Goal: Task Accomplishment & Management: Manage account settings

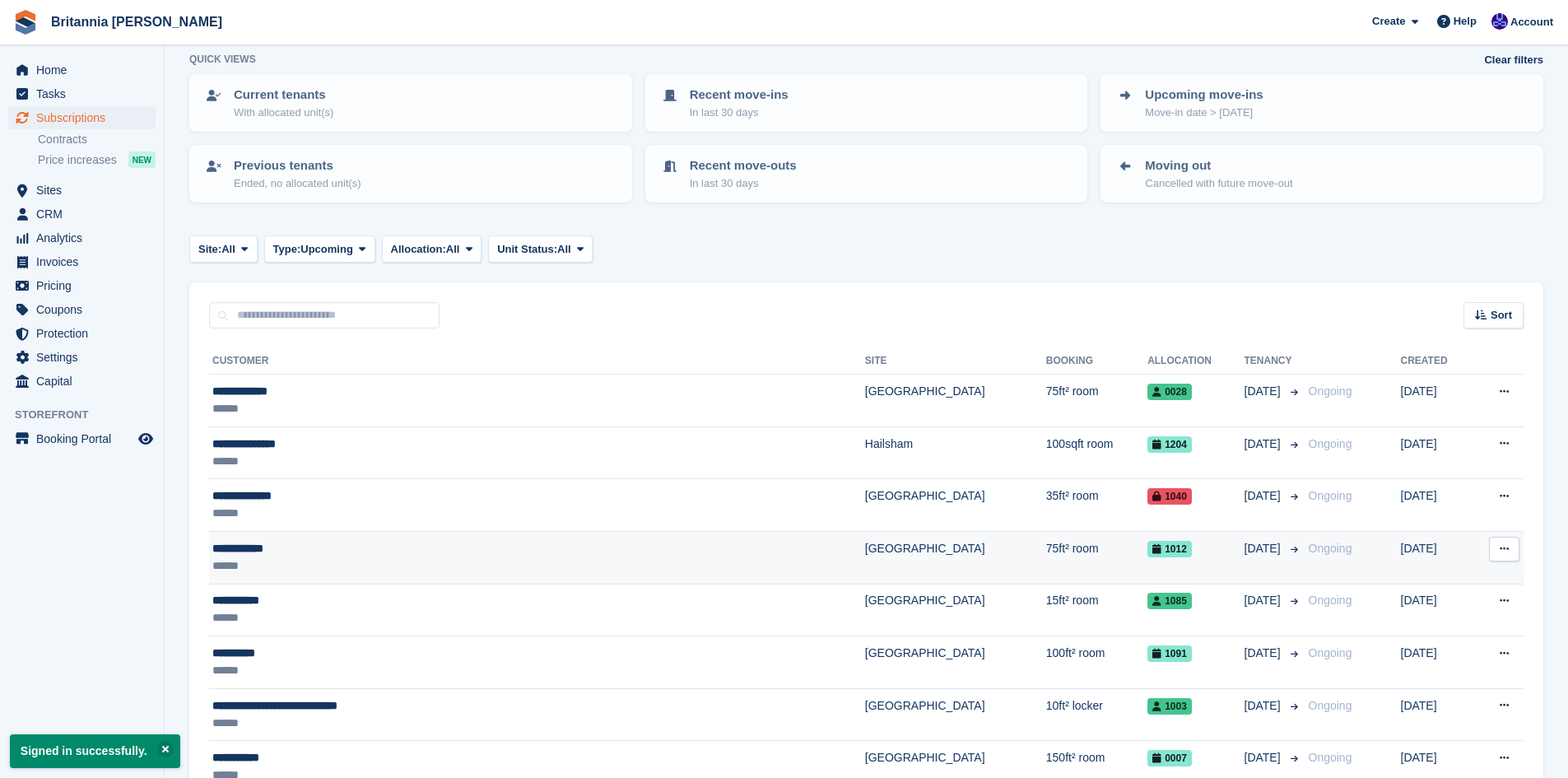
scroll to position [232, 0]
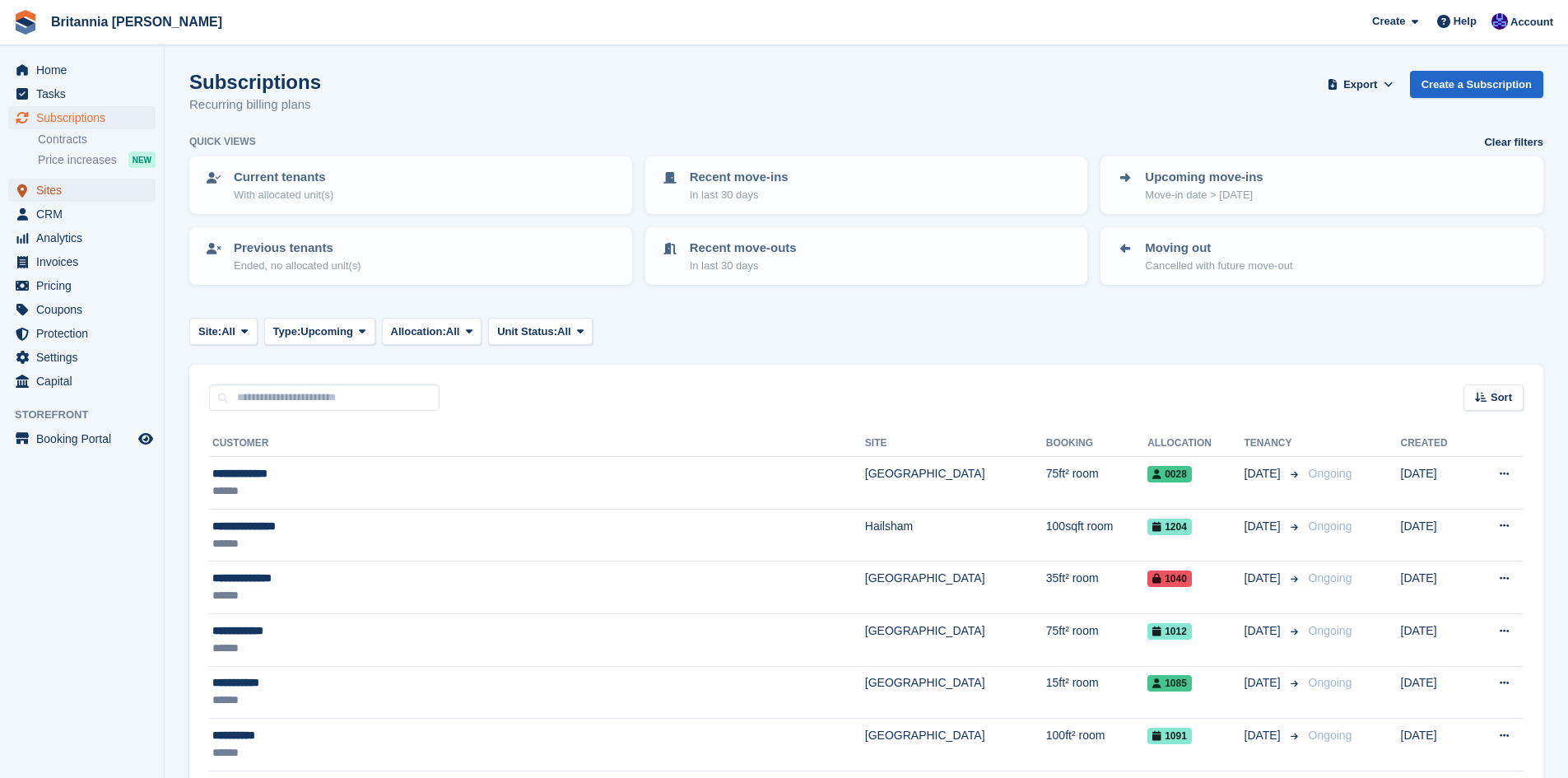
click at [48, 190] on span "Sites" at bounding box center [86, 190] width 99 height 23
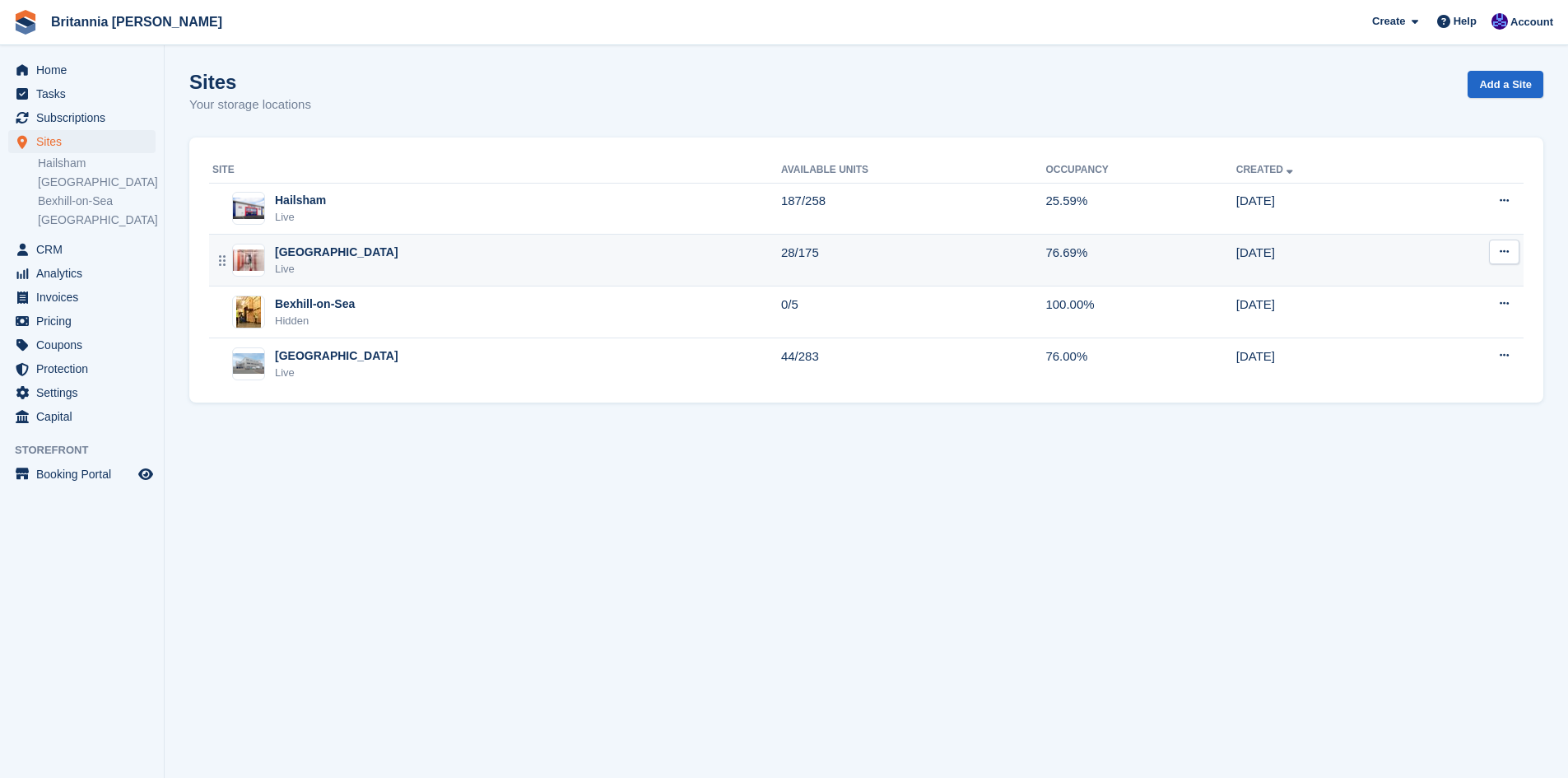
click at [307, 252] on div "[GEOGRAPHIC_DATA]" at bounding box center [336, 252] width 123 height 18
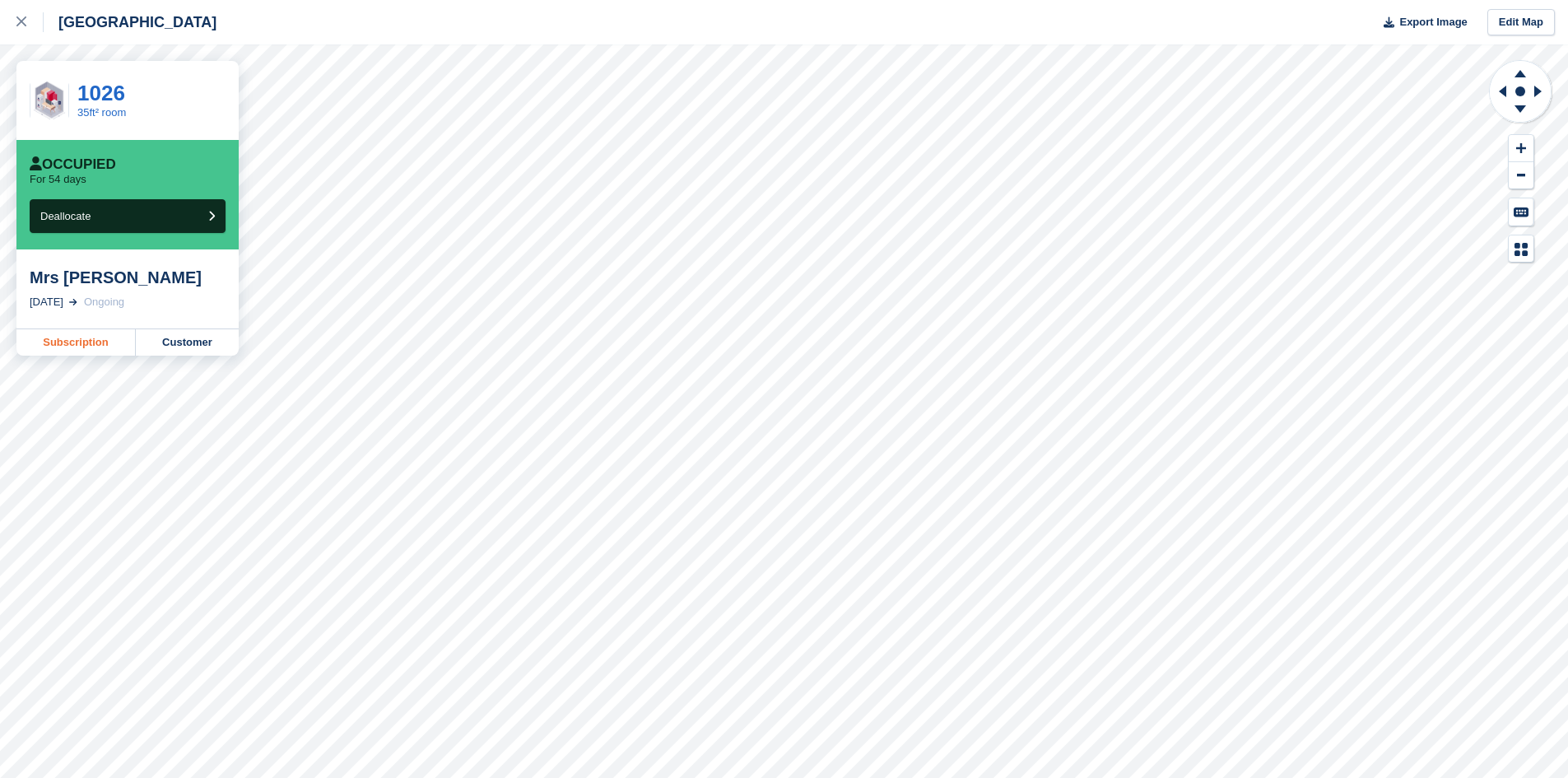
click at [110, 344] on link "Subscription" at bounding box center [76, 343] width 120 height 27
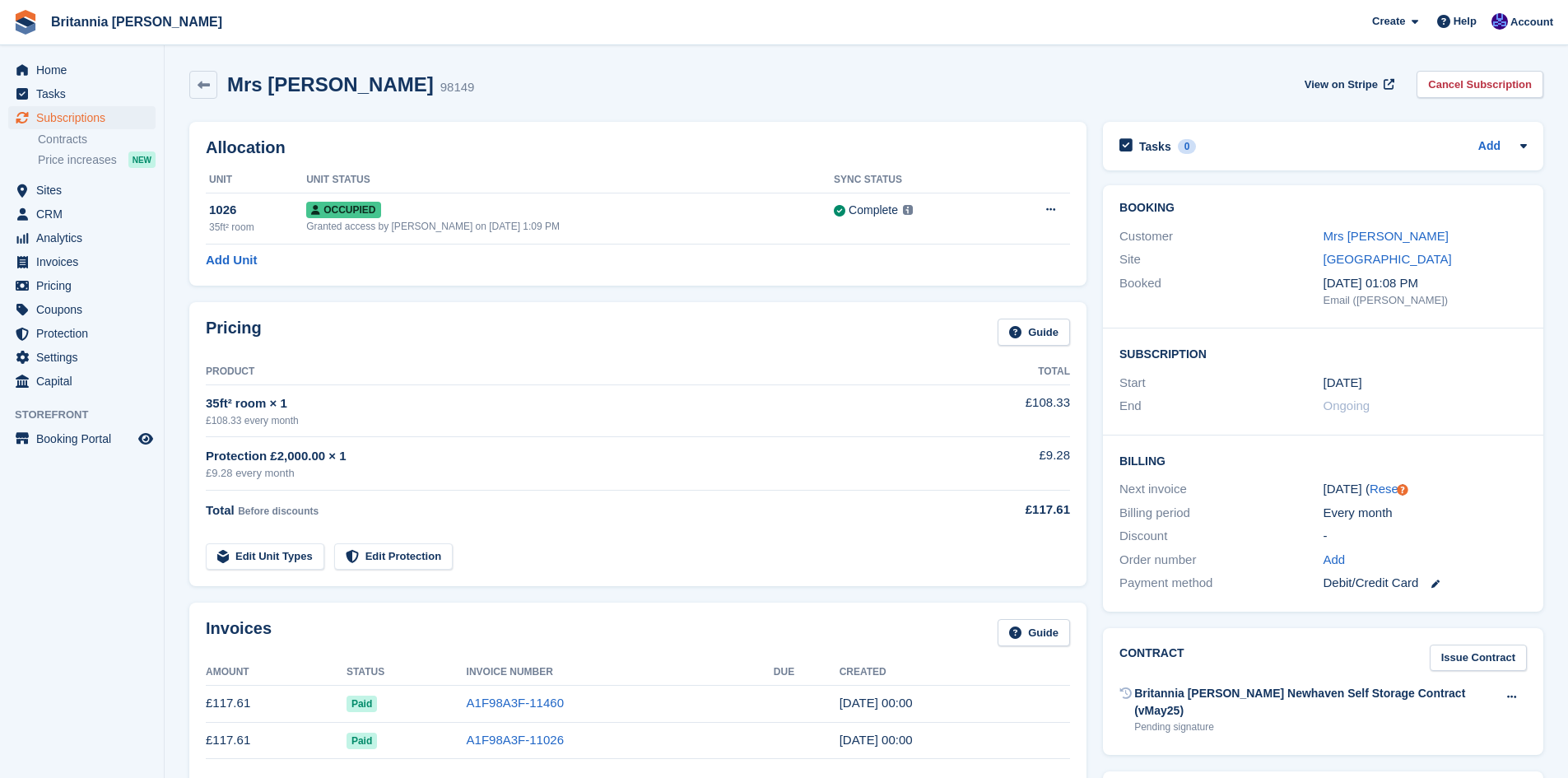
scroll to position [82, 0]
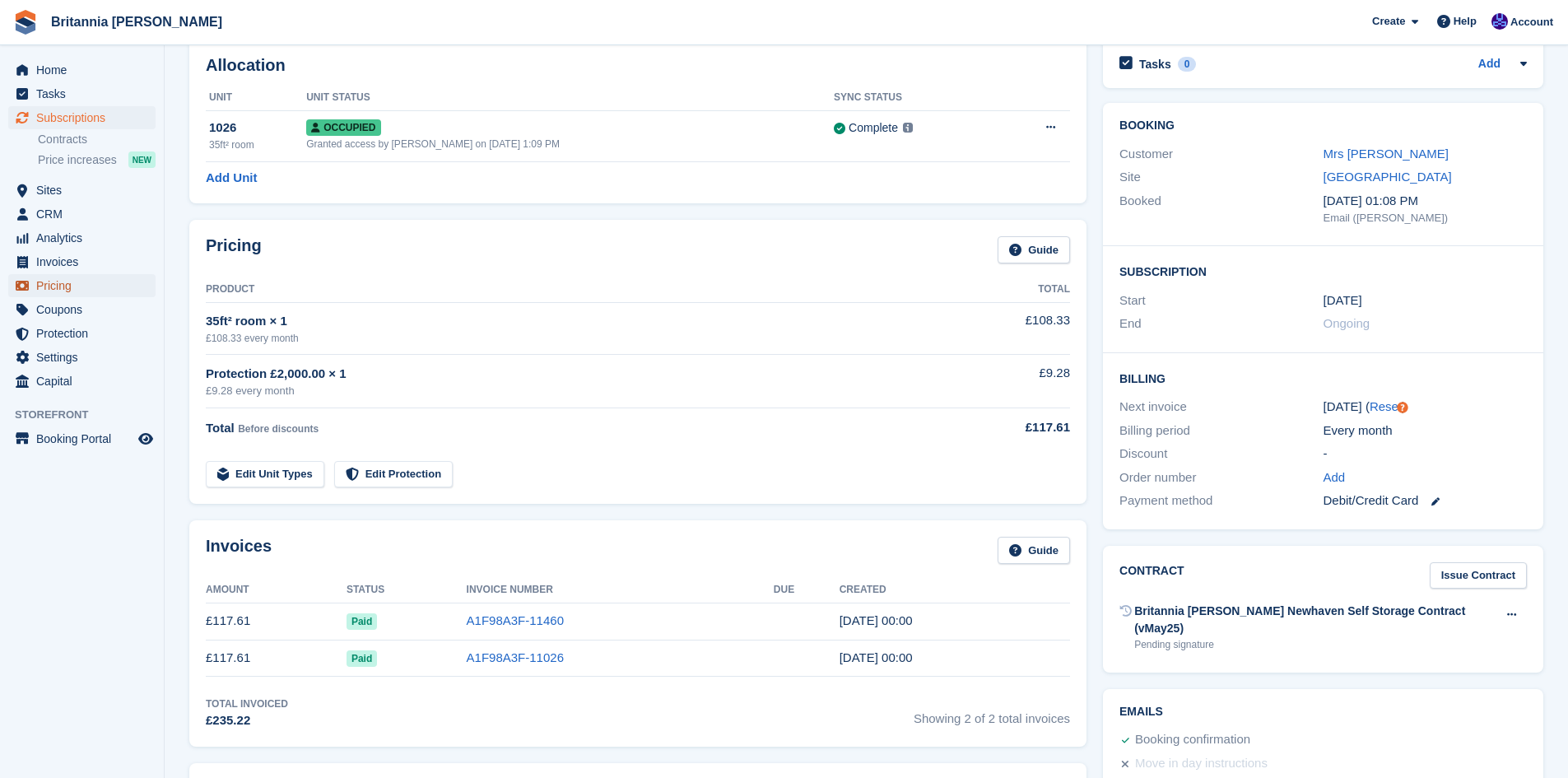
click at [62, 287] on span "Pricing" at bounding box center [86, 286] width 99 height 23
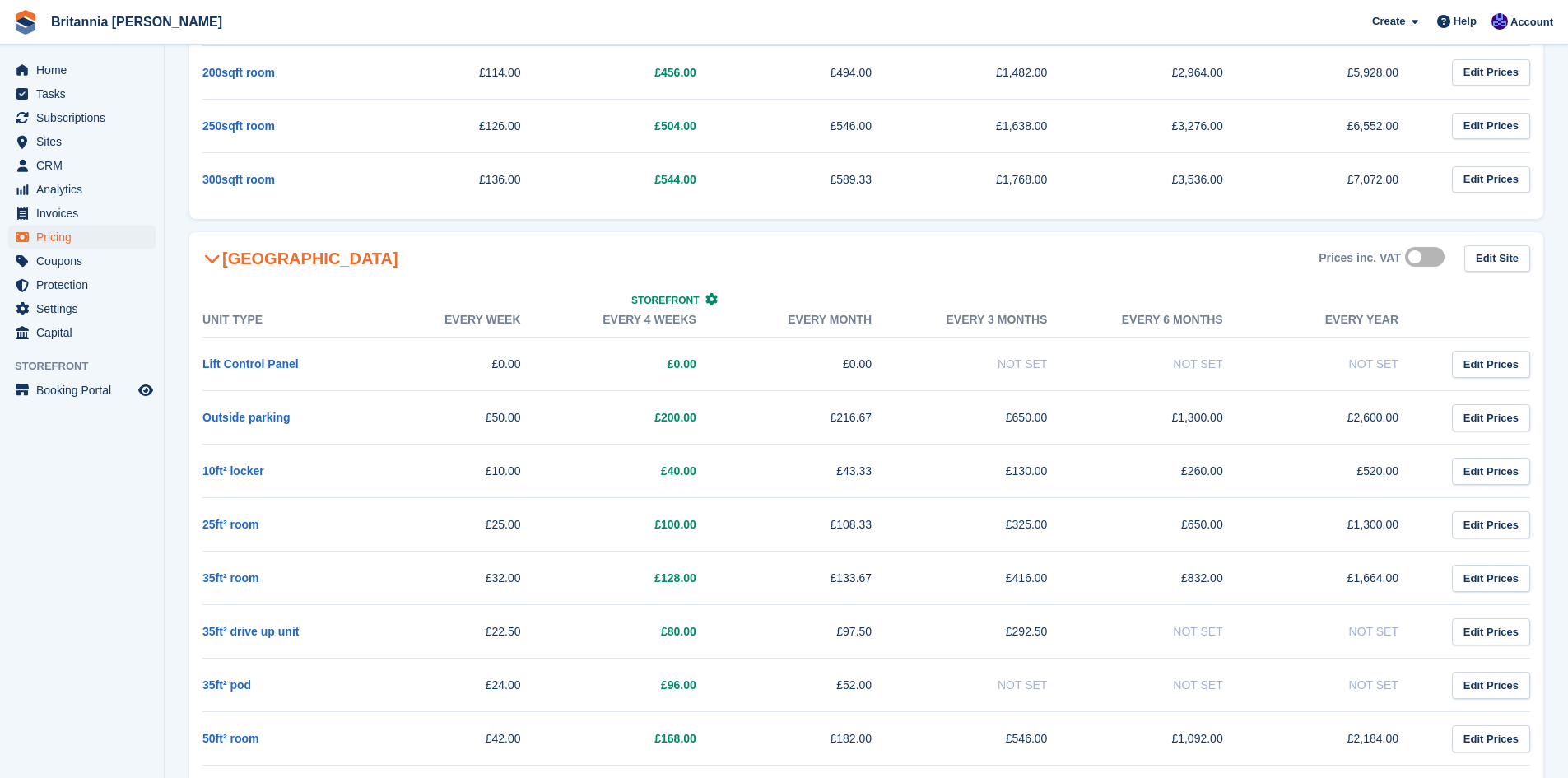
scroll to position [988, 0]
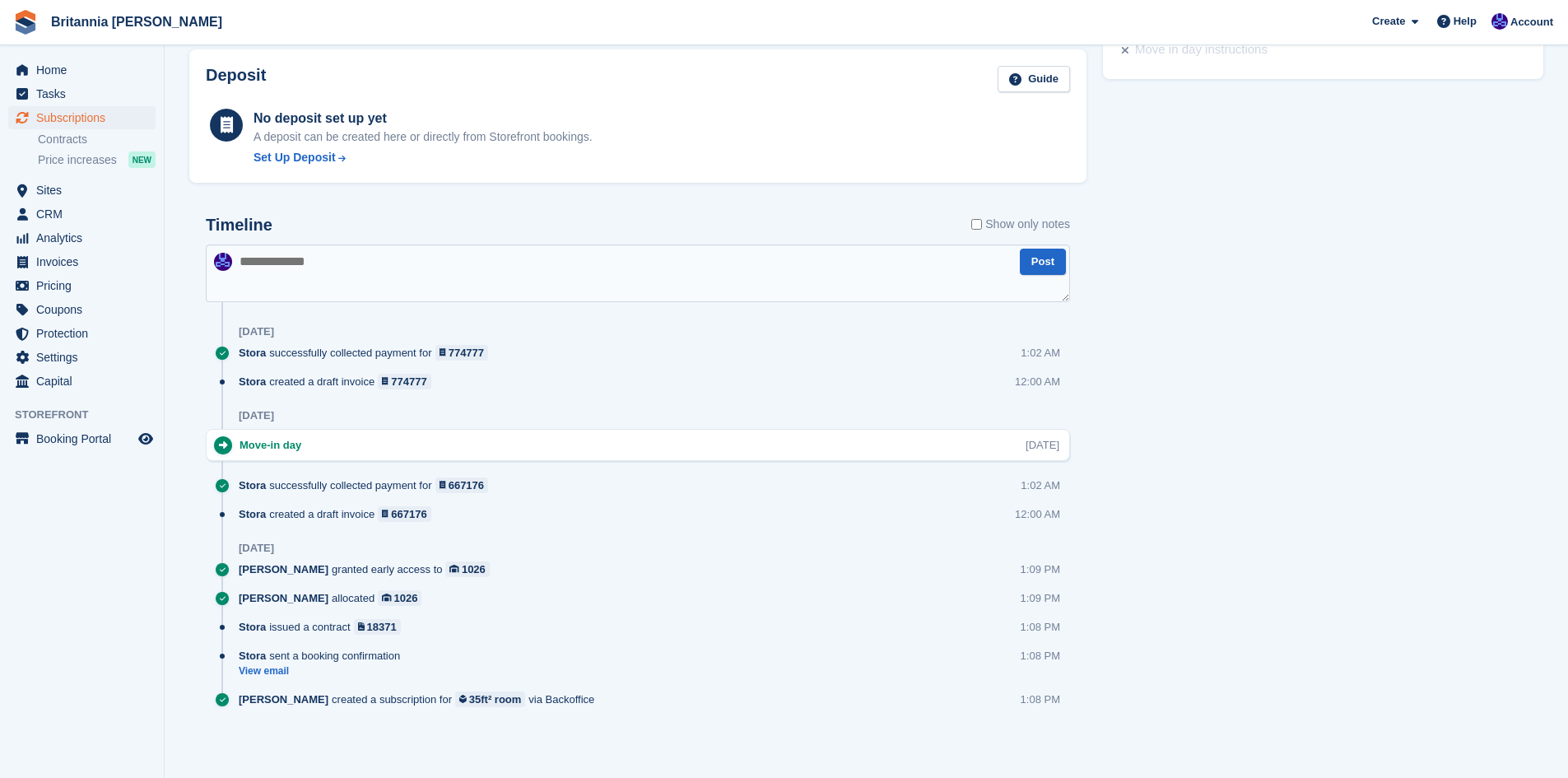
scroll to position [82, 0]
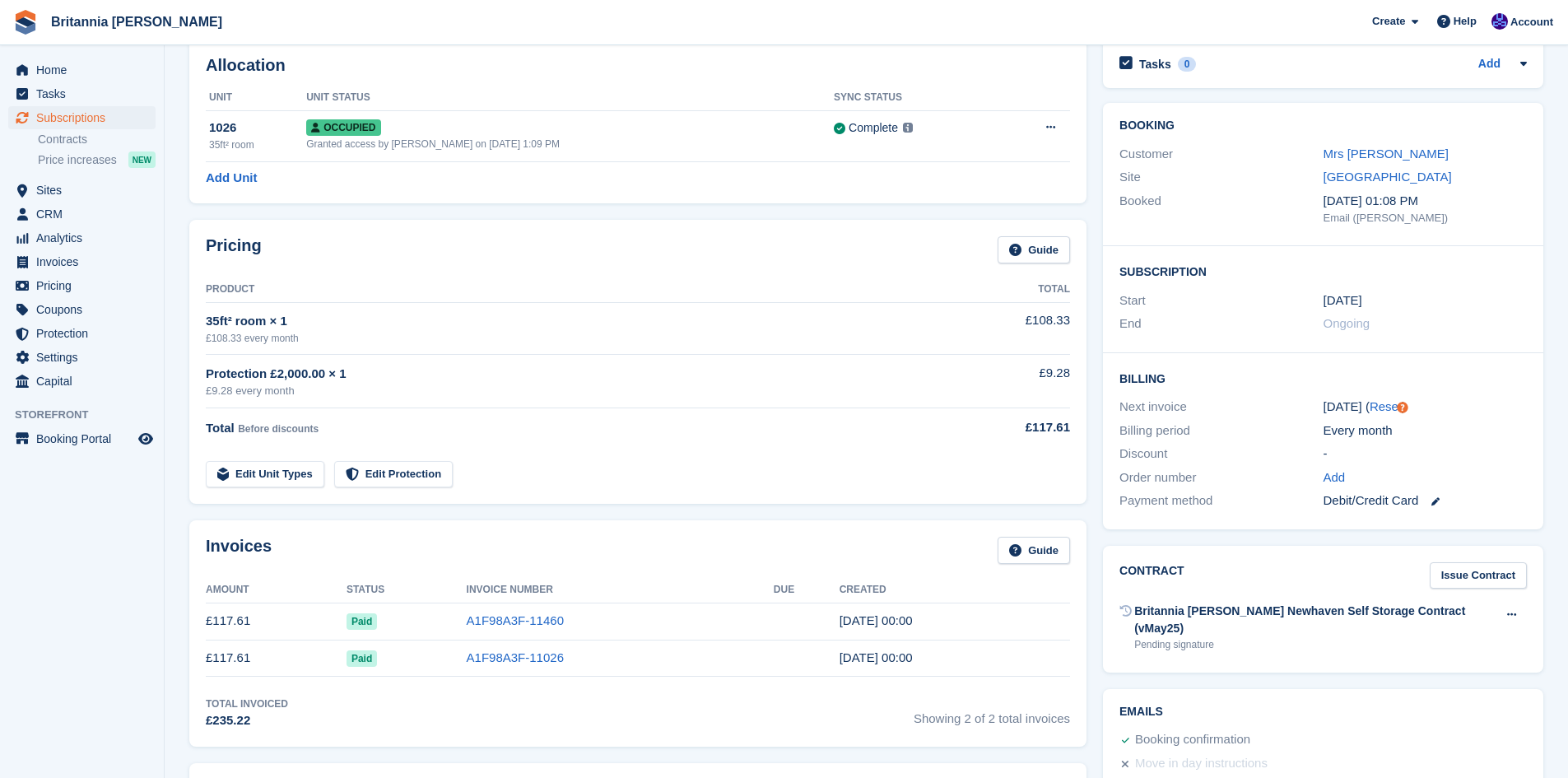
click at [321, 390] on div "£9.28 every month" at bounding box center [571, 390] width 732 height 17
click at [51, 182] on span "Sites" at bounding box center [86, 190] width 99 height 23
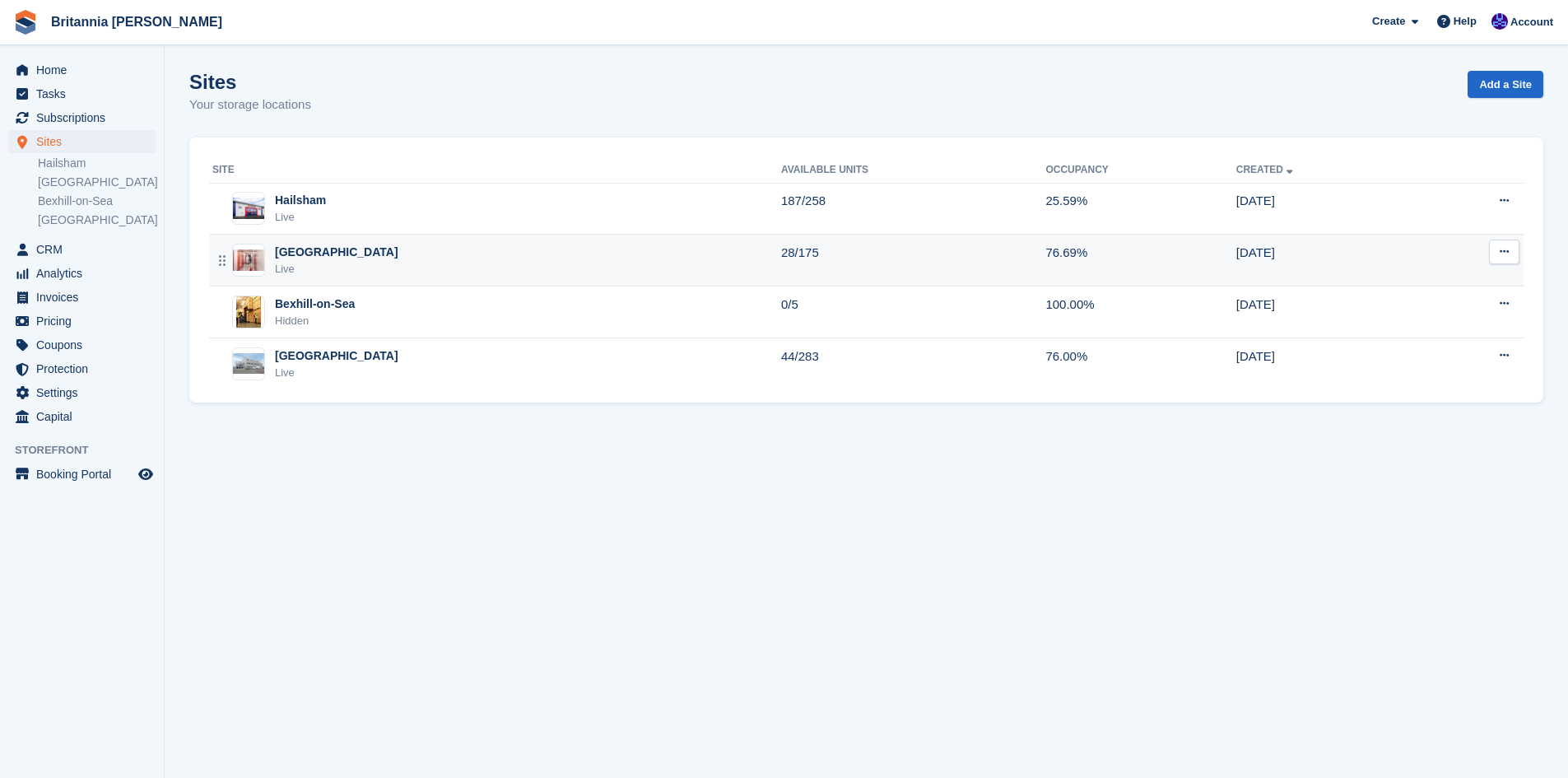
click at [313, 264] on div "Live" at bounding box center [336, 269] width 123 height 17
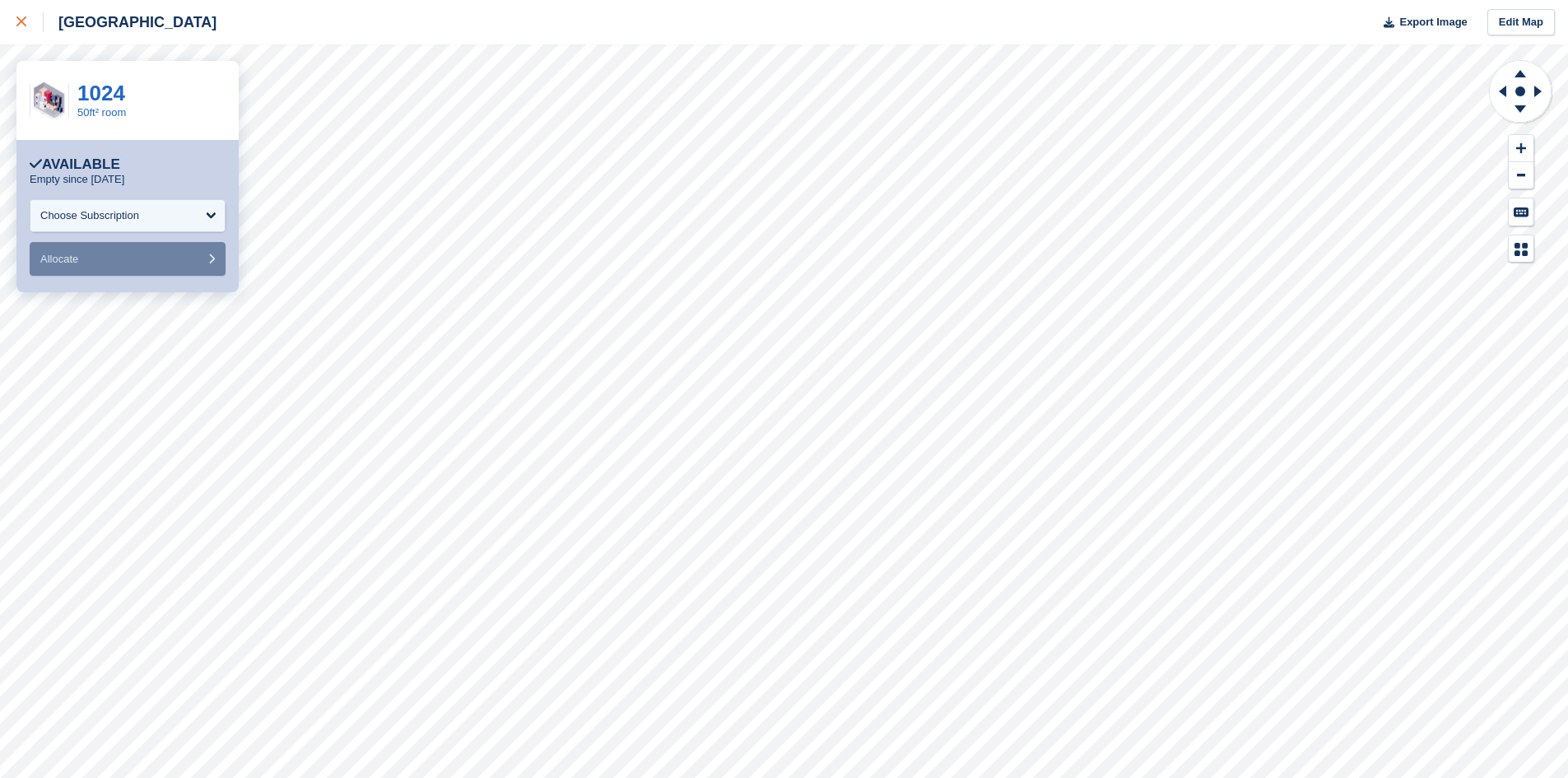
click at [19, 19] on icon at bounding box center [21, 21] width 10 height 10
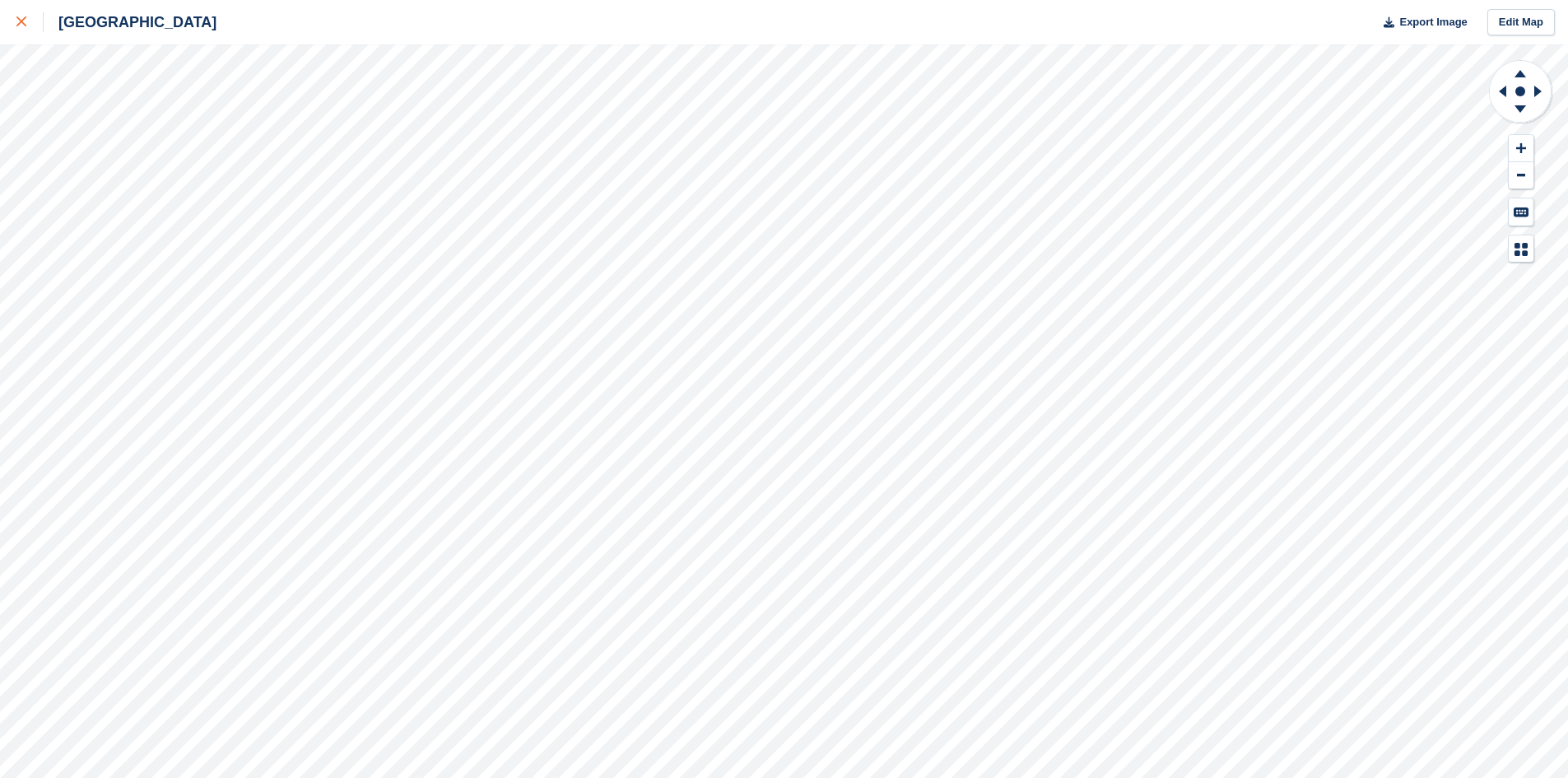
click at [19, 27] on div at bounding box center [30, 22] width 27 height 19
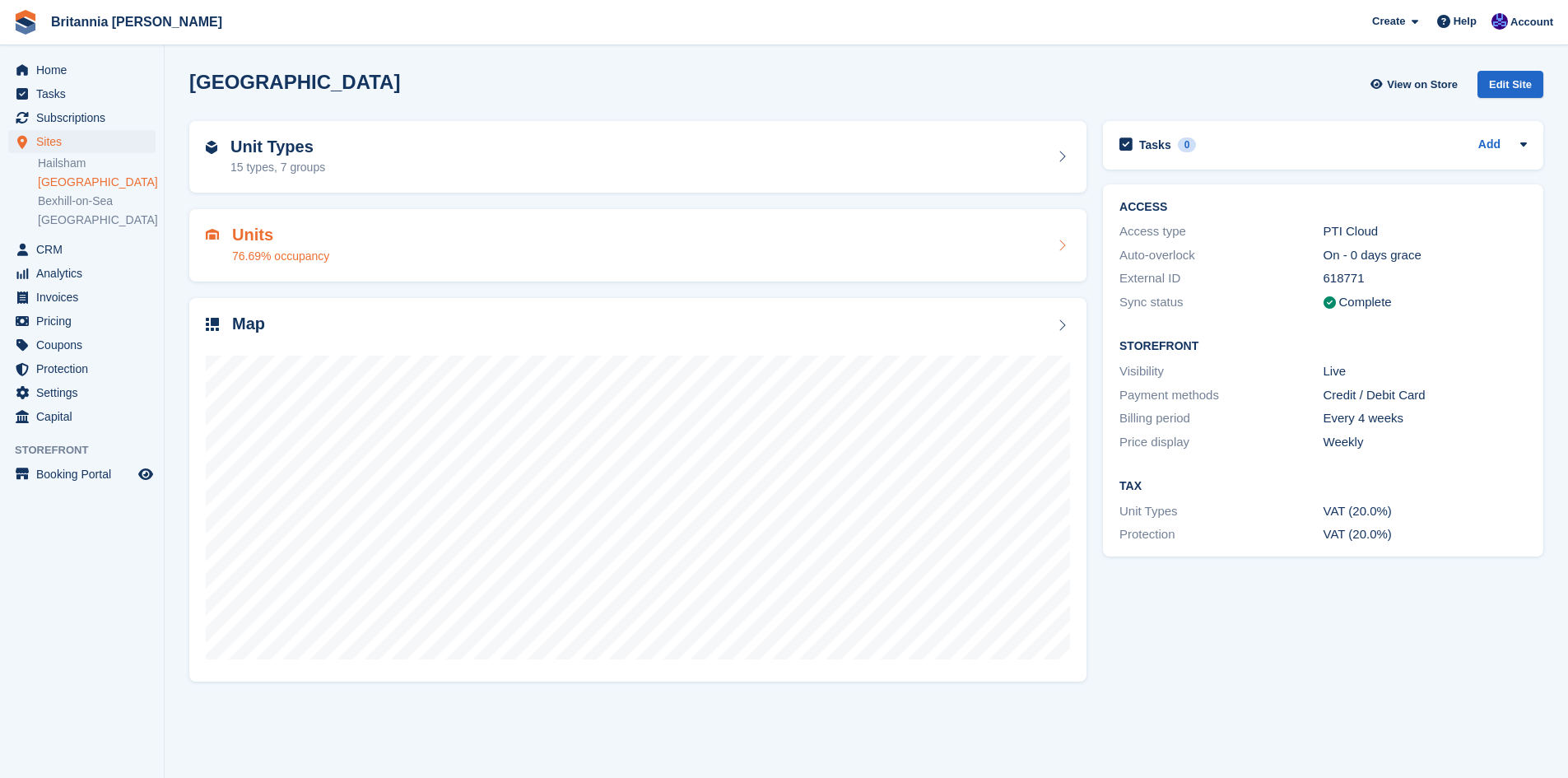
click at [288, 259] on div "76.69% occupancy" at bounding box center [281, 257] width 97 height 18
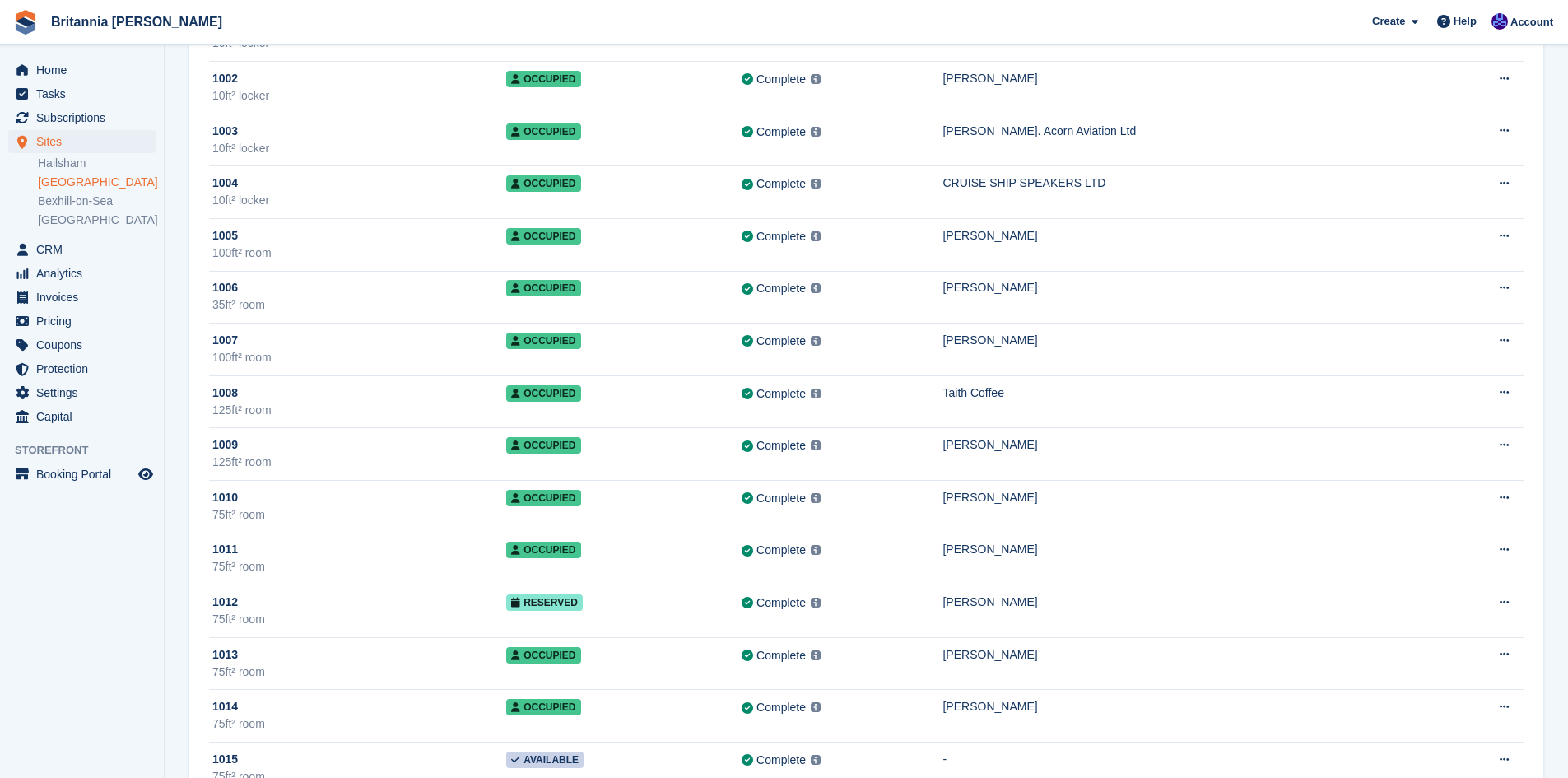
scroll to position [6502, 0]
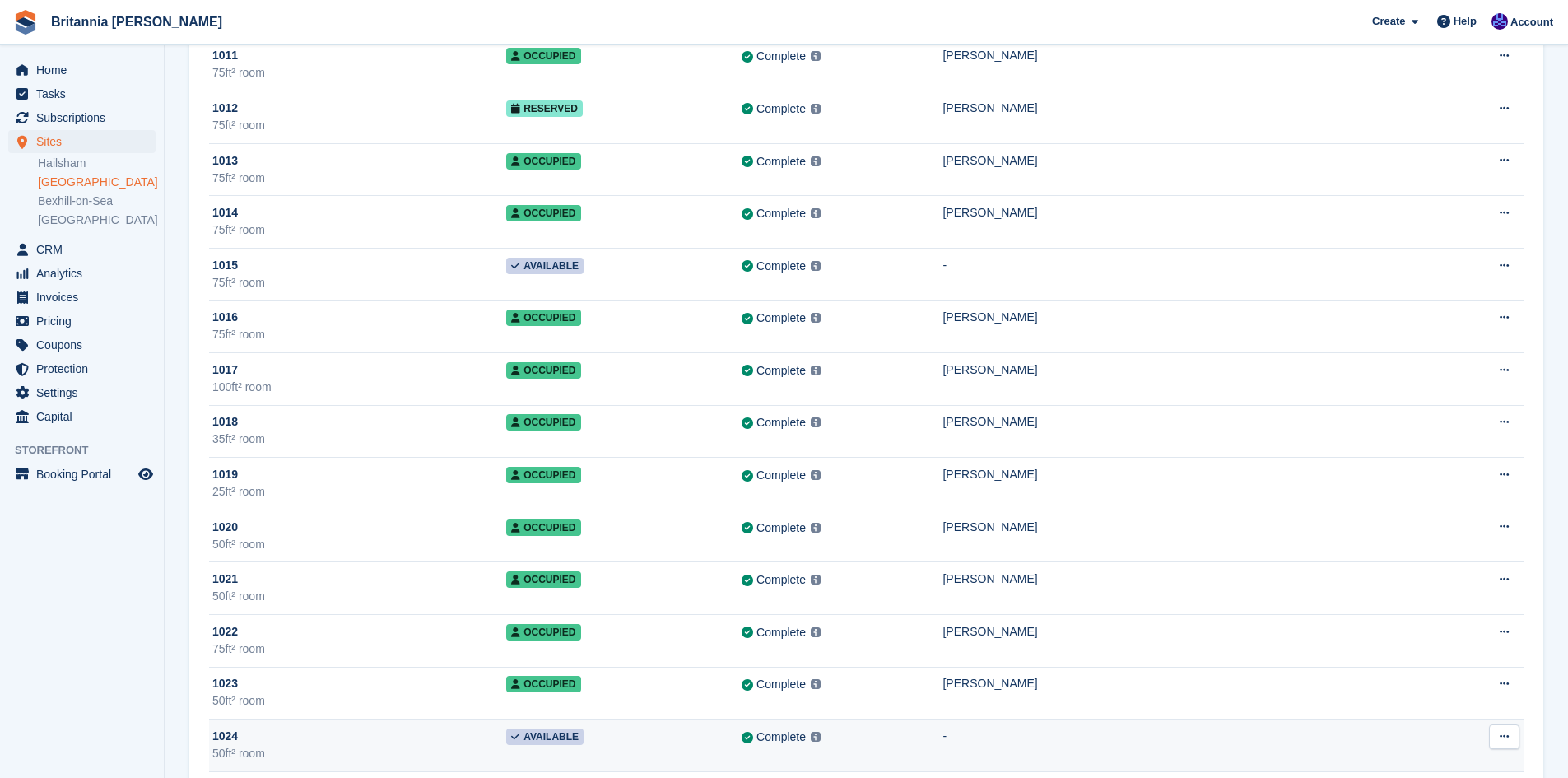
click at [363, 750] on div "50ft² room" at bounding box center [359, 754] width 294 height 18
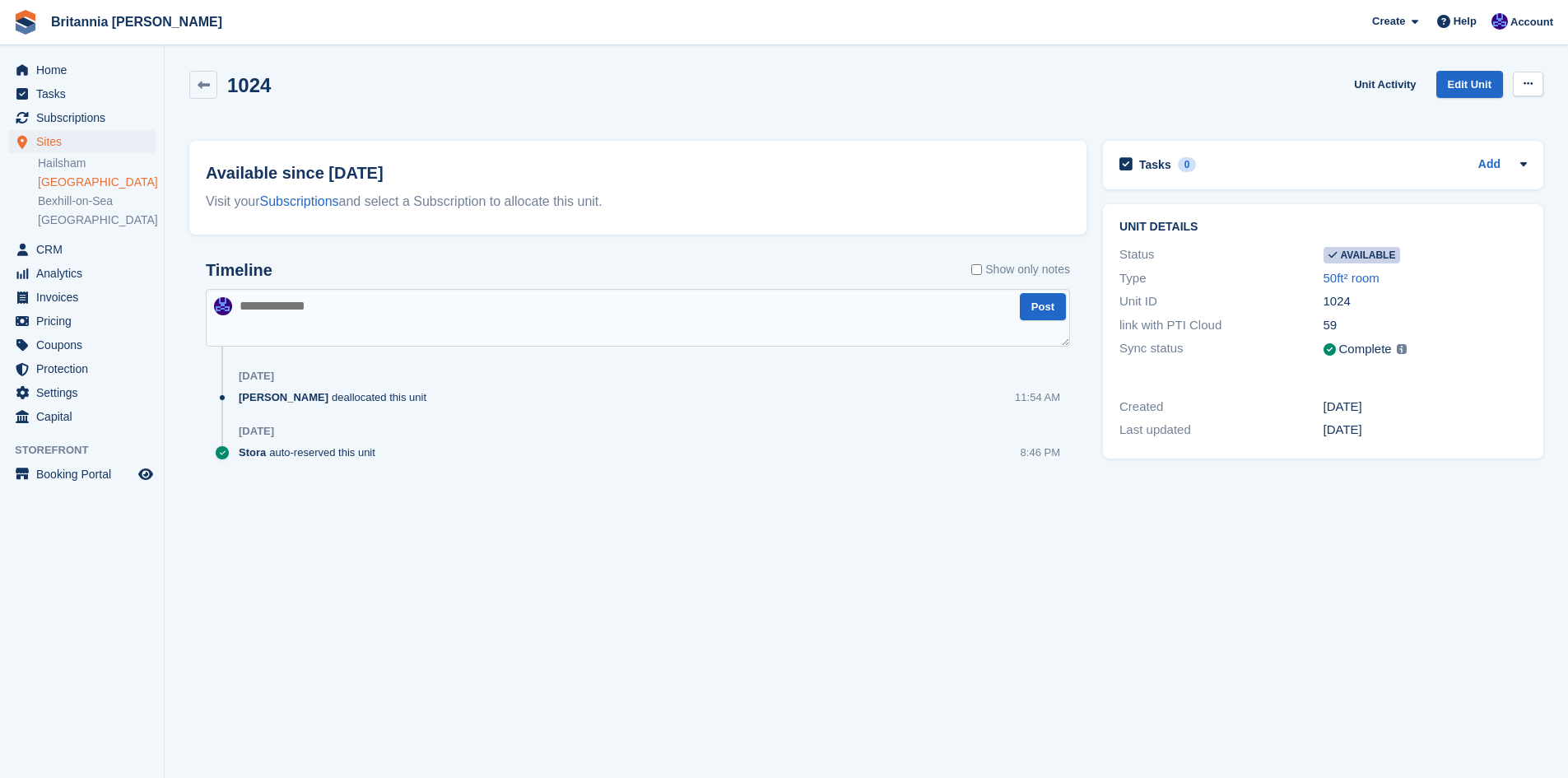
click at [1524, 87] on icon at bounding box center [1528, 83] width 9 height 11
click at [1479, 117] on p "Make unavailable" at bounding box center [1464, 116] width 143 height 21
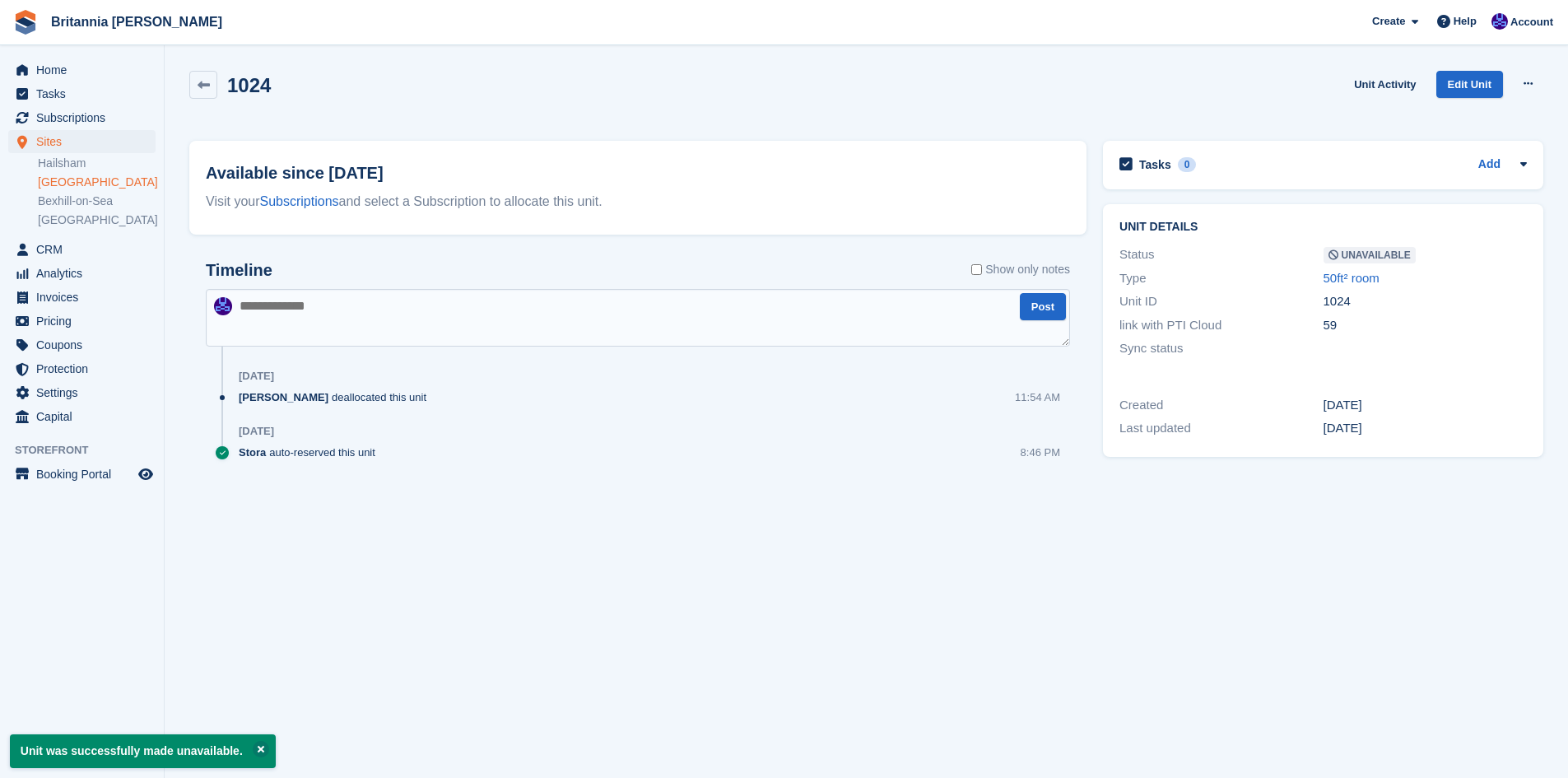
click at [513, 514] on div "Available since 6 Aug Visit your Subscriptions and select a Subscription to all…" at bounding box center [638, 326] width 914 height 386
click at [41, 75] on span "Home" at bounding box center [86, 70] width 99 height 23
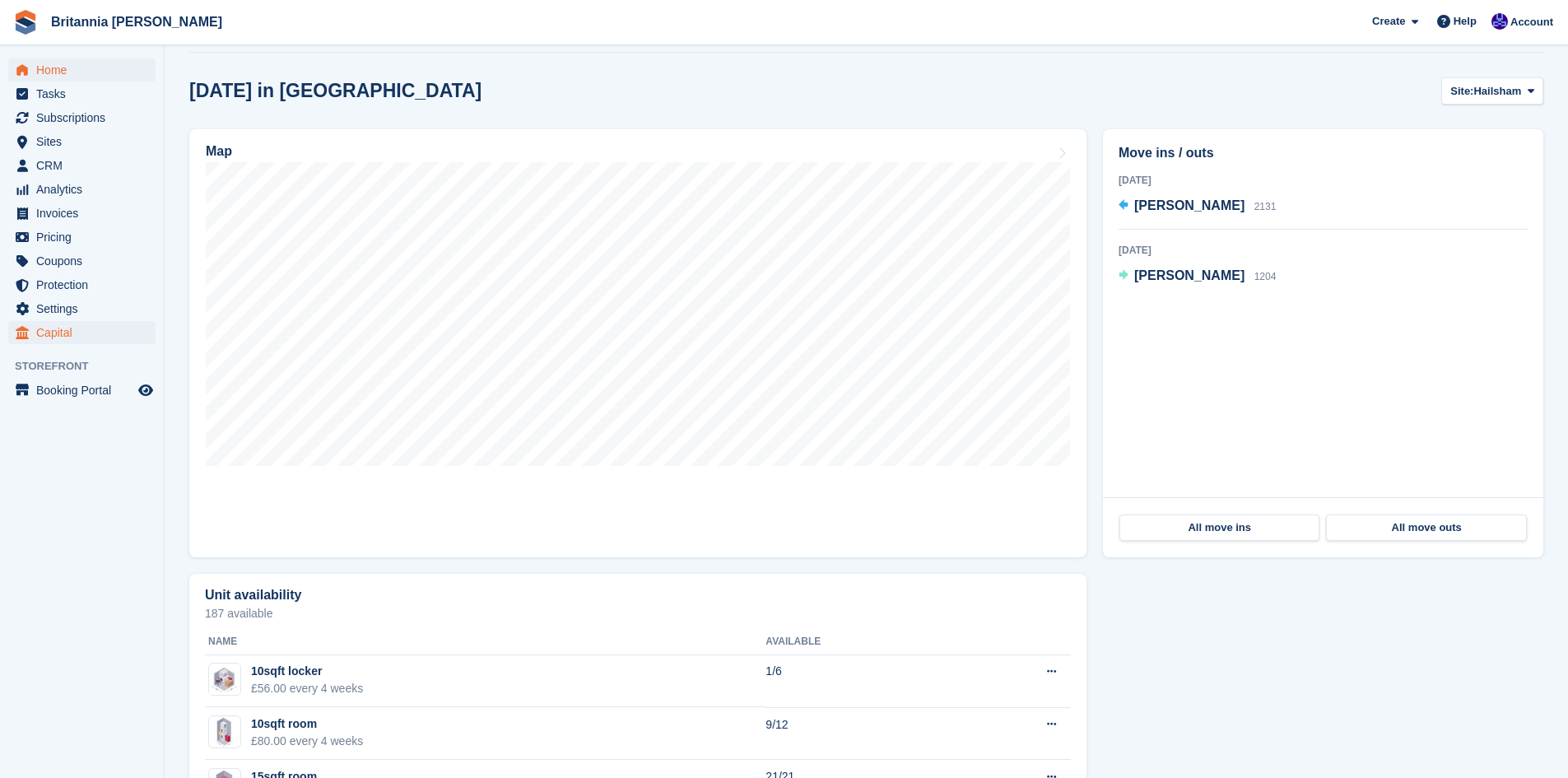
scroll to position [165, 0]
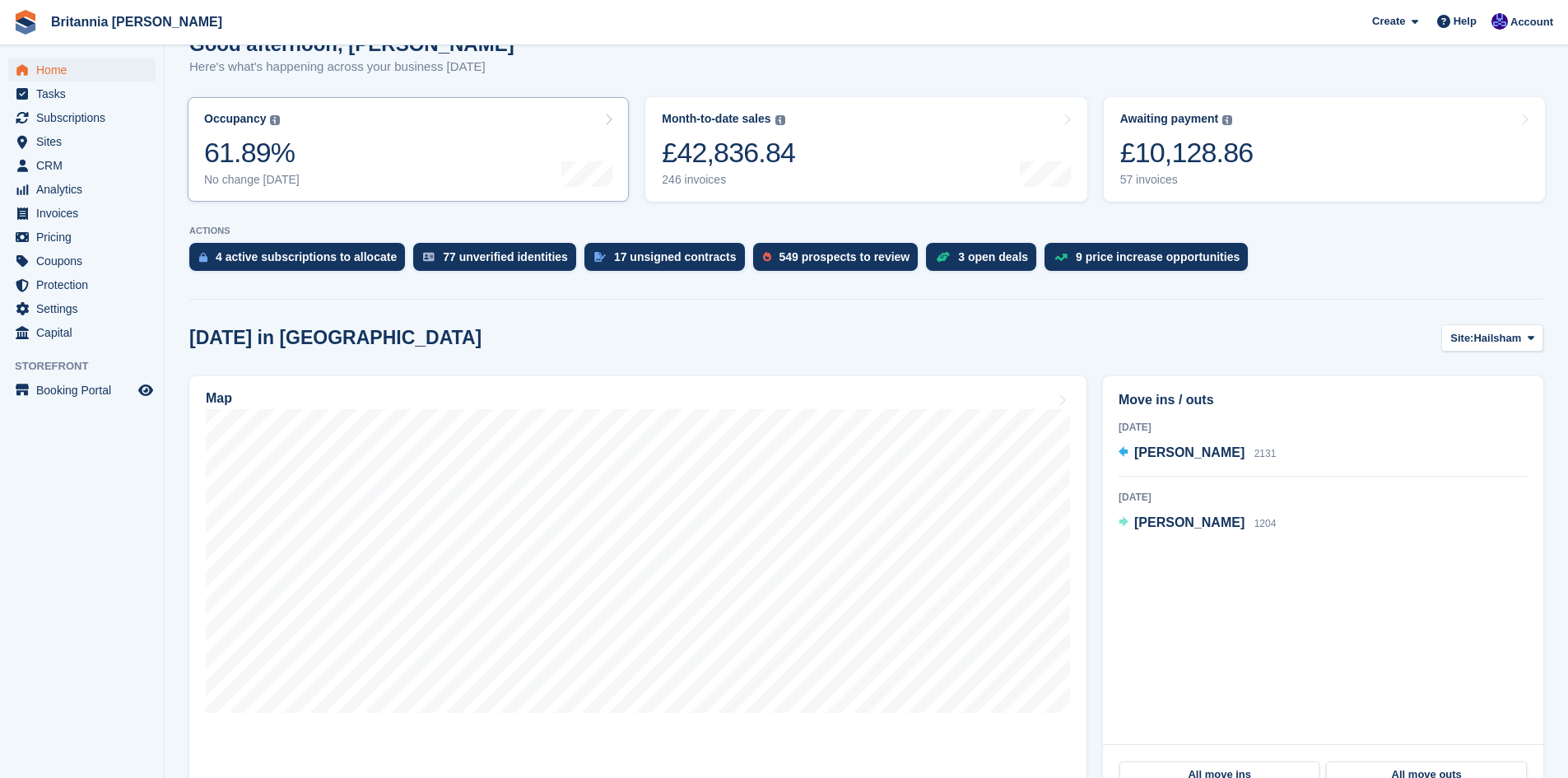
click at [290, 163] on div "61.89%" at bounding box center [252, 152] width 96 height 34
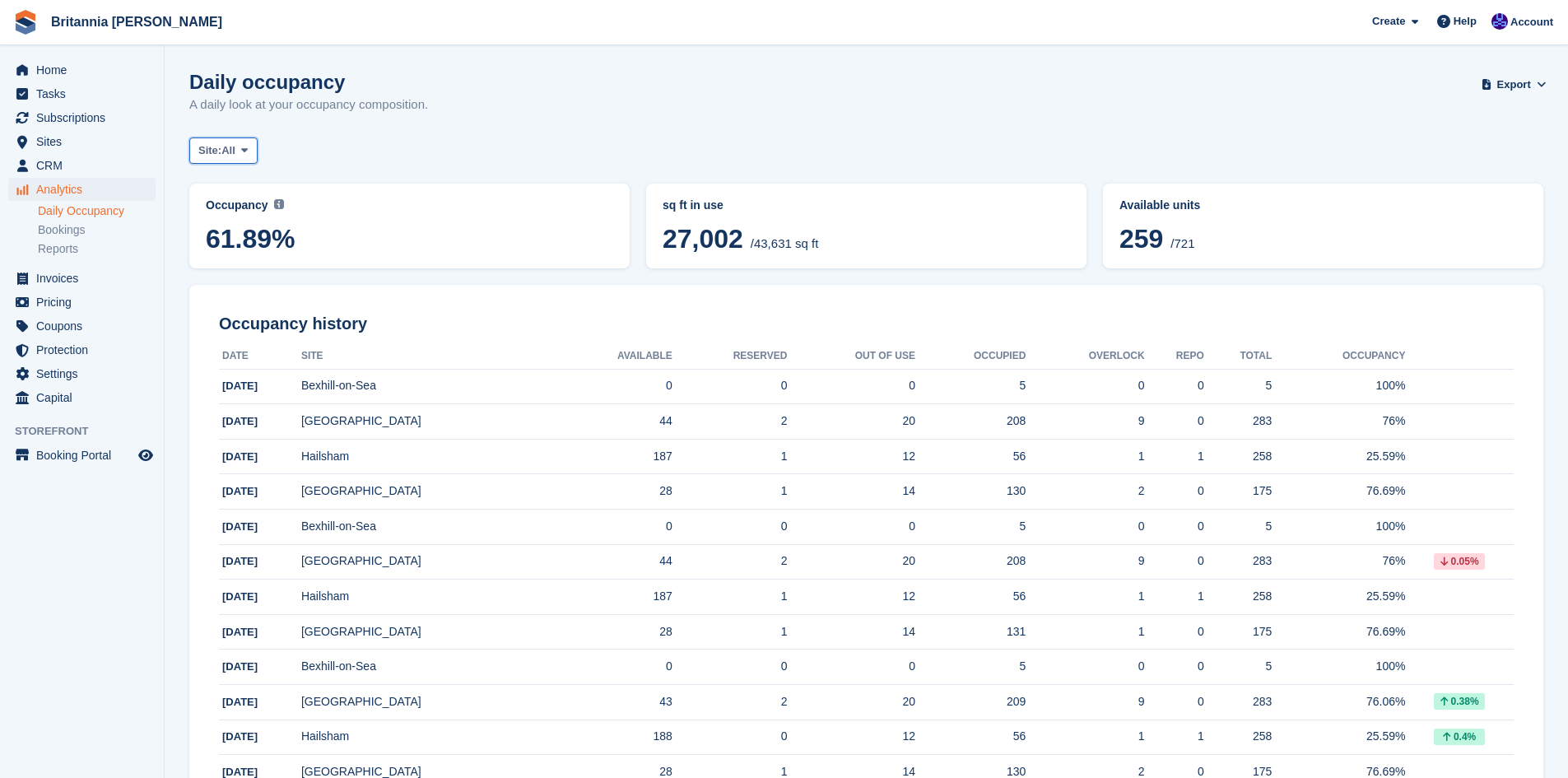
click at [245, 151] on icon at bounding box center [243, 150] width 6 height 11
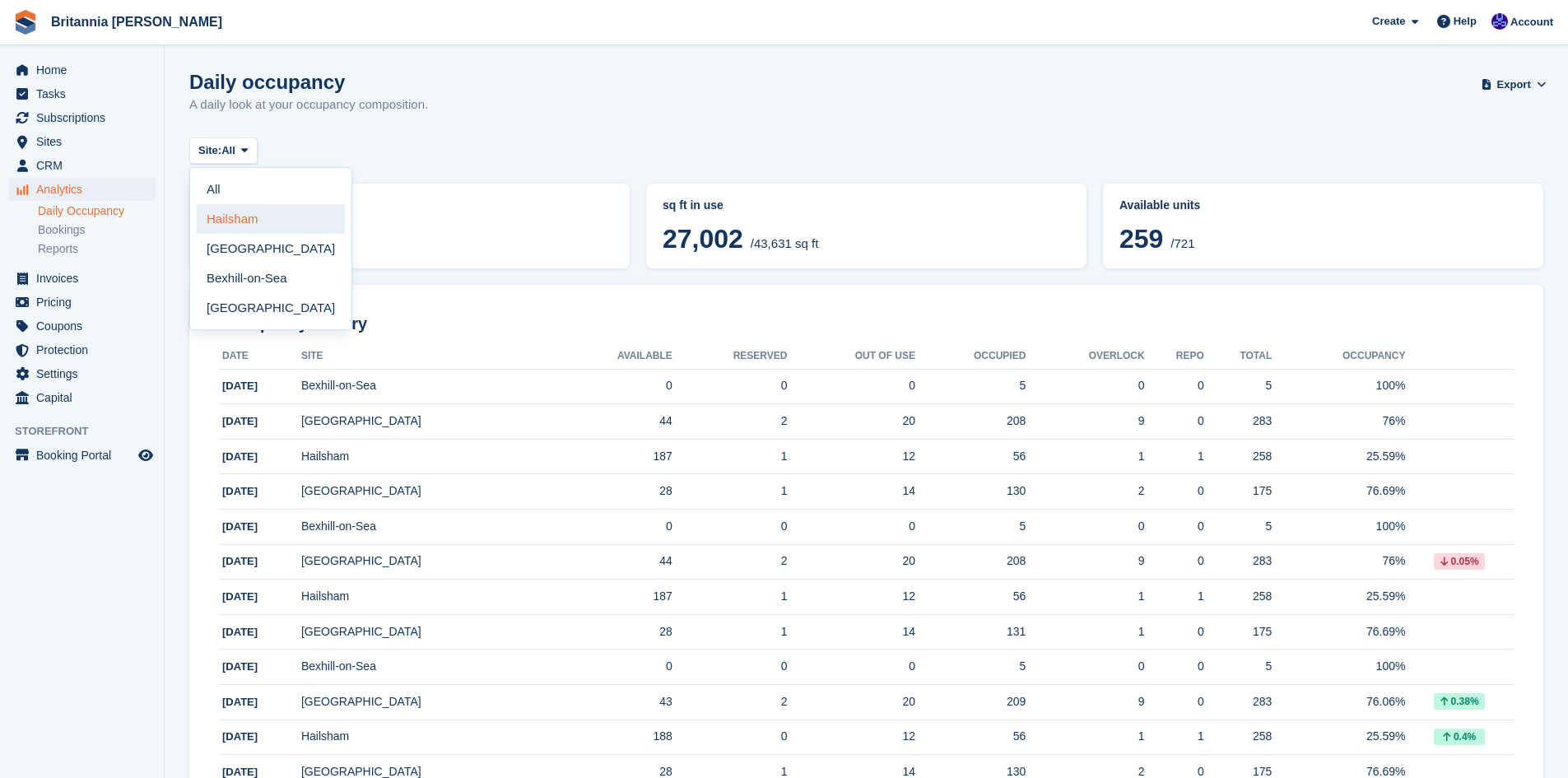
click at [236, 220] on link "Hailsham" at bounding box center [270, 219] width 148 height 29
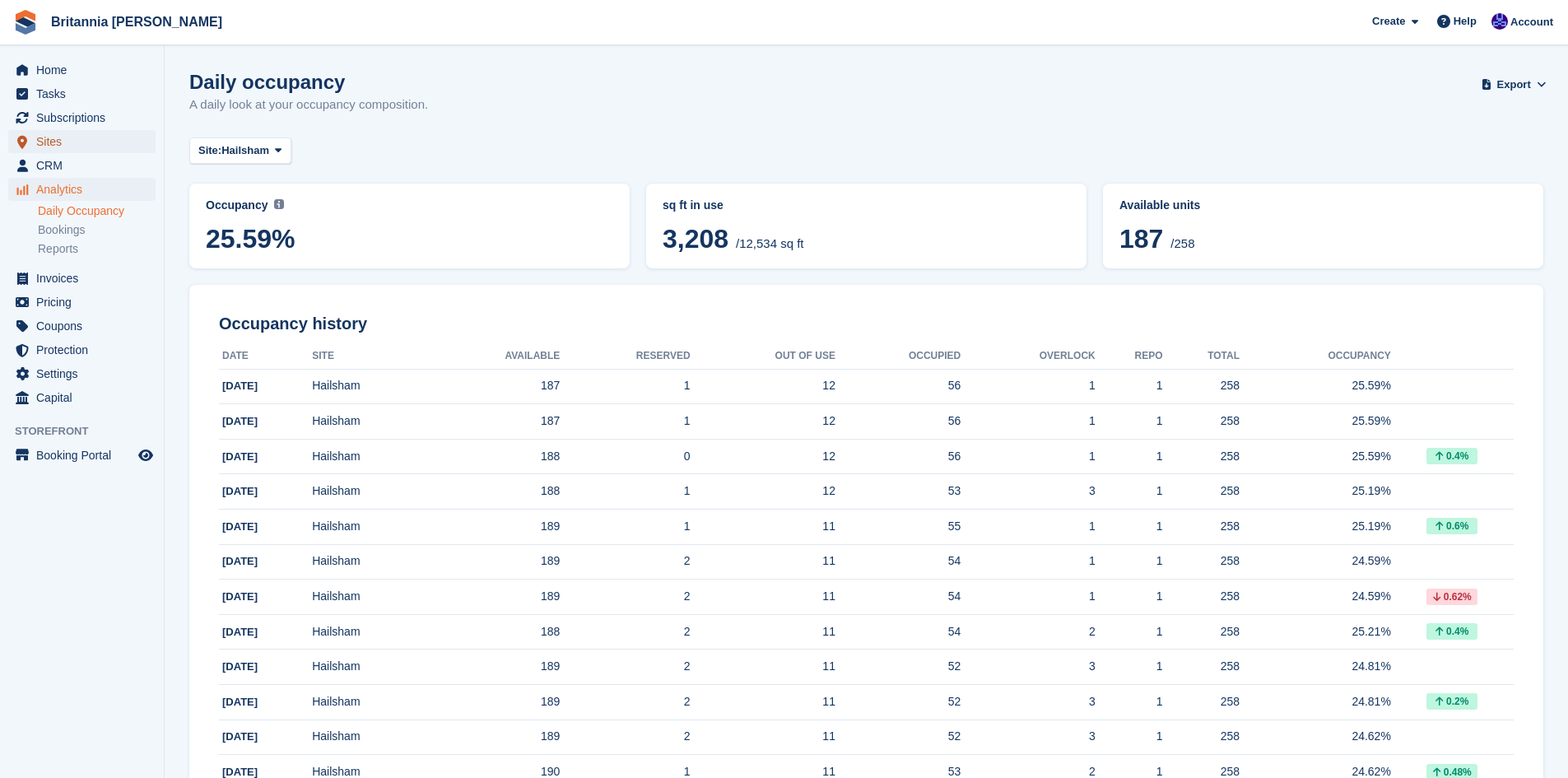
click at [53, 144] on span "Sites" at bounding box center [86, 142] width 99 height 23
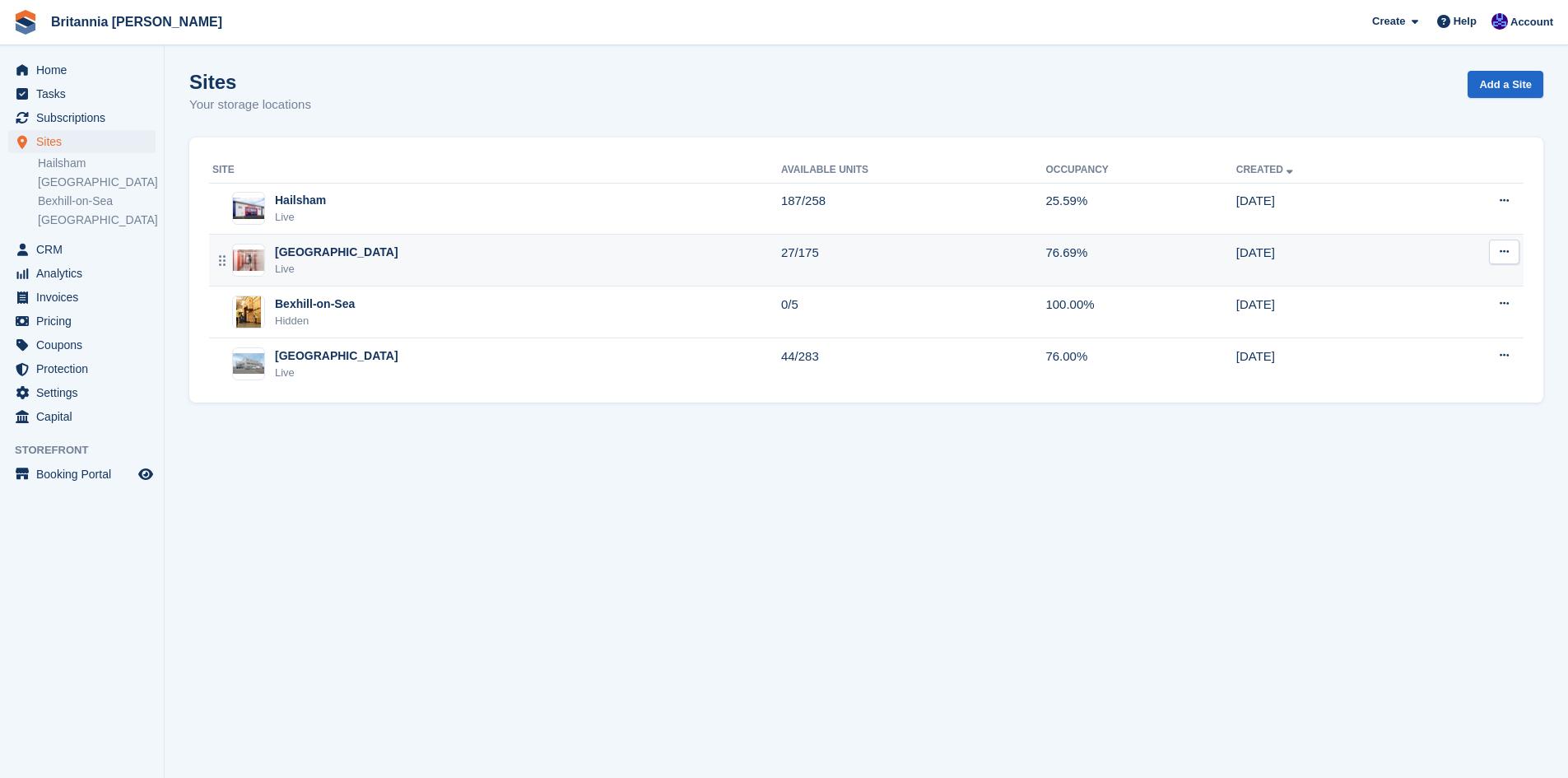
click at [309, 264] on div "Live" at bounding box center [336, 269] width 123 height 17
